Goal: Task Accomplishment & Management: Complete application form

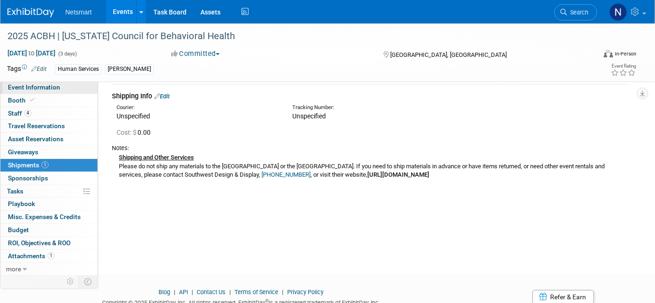
click at [60, 86] on link "Event Information" at bounding box center [48, 87] width 97 height 13
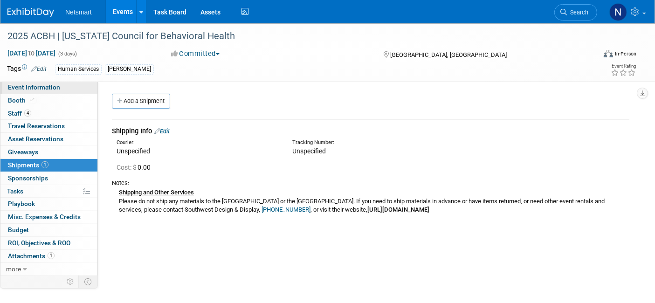
select select "Human Services"
select select "3"
select select "Yes"
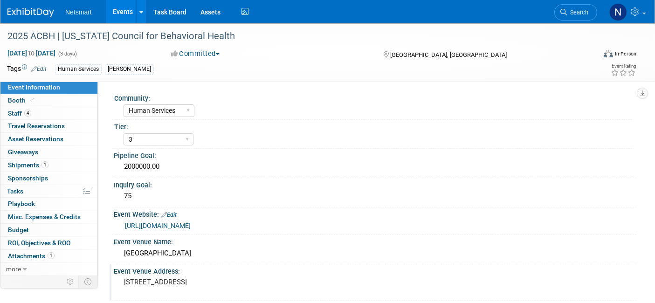
scroll to position [15, 0]
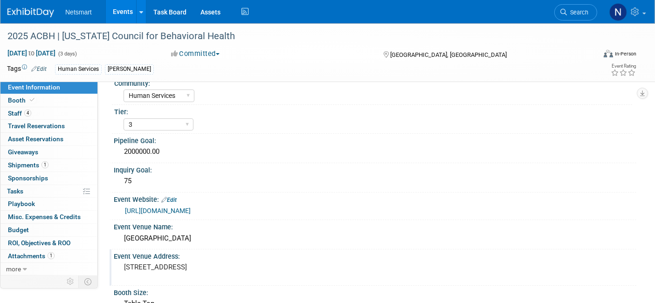
click at [195, 263] on pre "[STREET_ADDRESS]" at bounding box center [222, 267] width 197 height 8
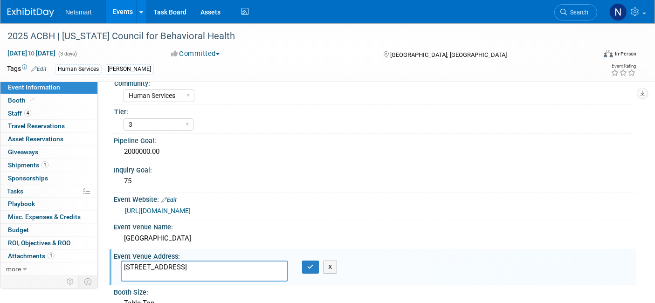
click at [195, 263] on textarea "[STREET_ADDRESS]" at bounding box center [204, 271] width 167 height 21
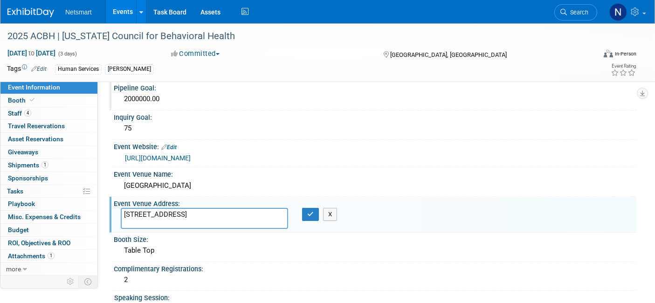
scroll to position [0, 0]
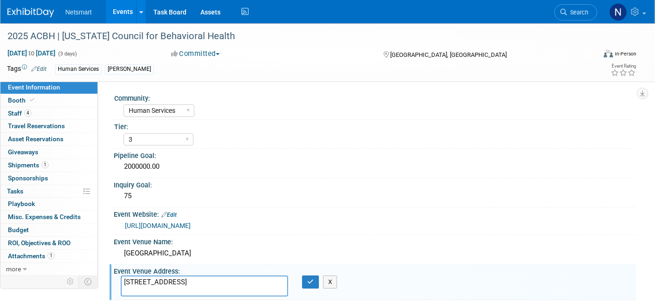
click at [166, 280] on textarea "[STREET_ADDRESS]" at bounding box center [204, 286] width 167 height 21
click at [305, 281] on button "button" at bounding box center [310, 282] width 17 height 13
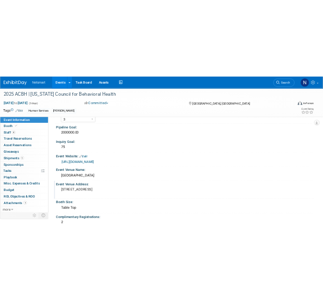
scroll to position [41, 0]
